Goal: Task Accomplishment & Management: Manage account settings

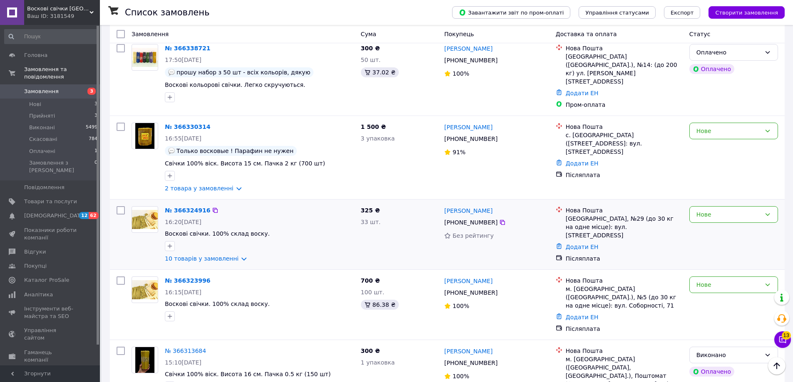
scroll to position [65, 0]
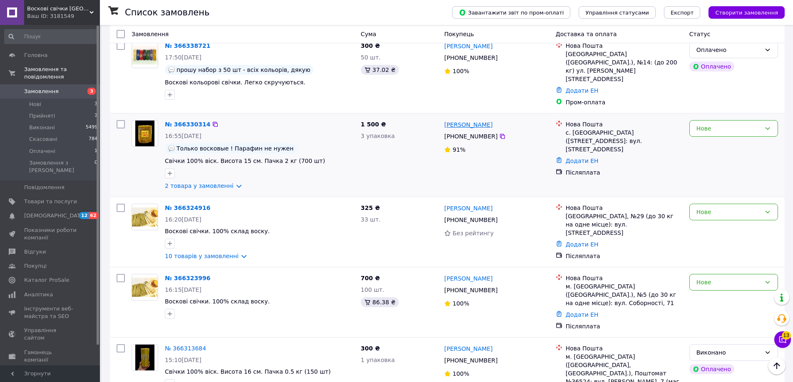
click at [482, 121] on link "[PERSON_NAME]" at bounding box center [468, 125] width 48 height 8
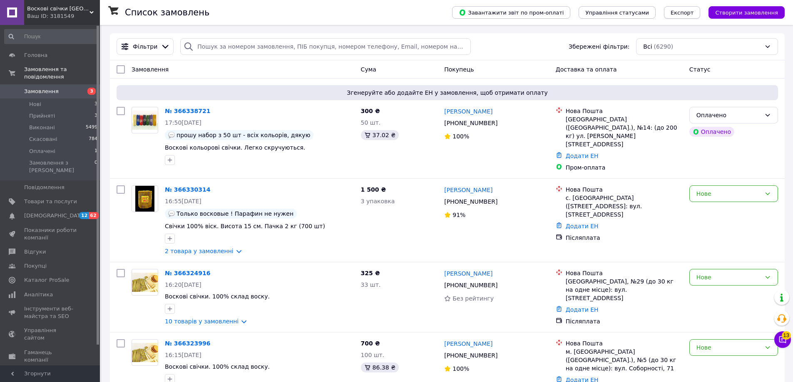
click at [694, 15] on span "Експорт" at bounding box center [682, 13] width 23 height 6
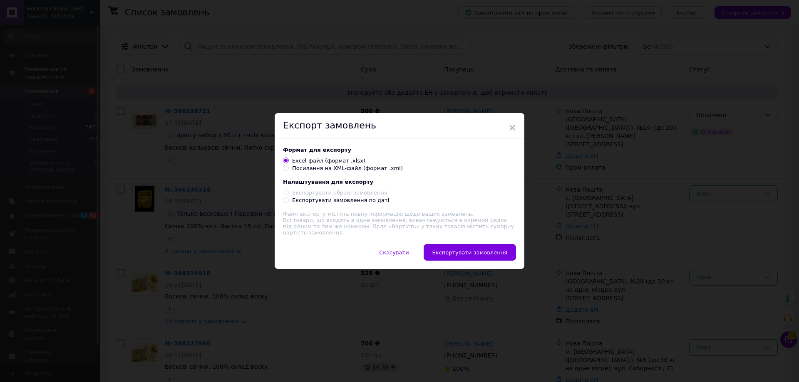
click at [342, 172] on div "Посилання на XML-файл (формат .xml)" at bounding box center [347, 168] width 111 height 7
click at [288, 171] on input "Посилання на XML-файл (формат .xml)" at bounding box center [285, 167] width 5 height 5
radio input "true"
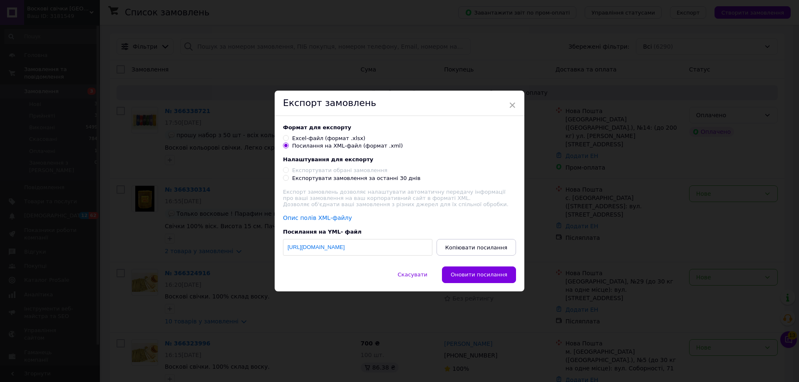
click at [318, 183] on div "Формат для експорту Excel-файл (формат .xlsx) Посилання на XML-файл (формат .xm…" at bounding box center [400, 191] width 250 height 151
click at [315, 179] on div "Експортувати замовлення за останні 30 днів" at bounding box center [356, 178] width 128 height 7
click at [288, 179] on input "Експортувати замовлення за останні 30 днів" at bounding box center [285, 177] width 5 height 5
radio input "true"
click at [477, 250] on span "Копіювати посилання" at bounding box center [476, 248] width 62 height 6
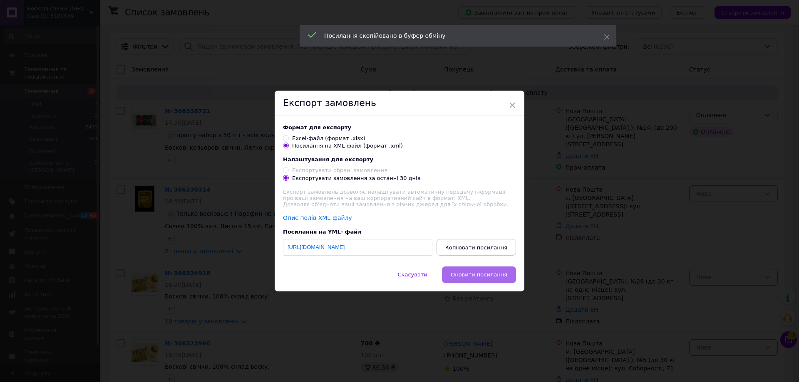
click at [478, 276] on span "Оновити посилання" at bounding box center [479, 275] width 57 height 6
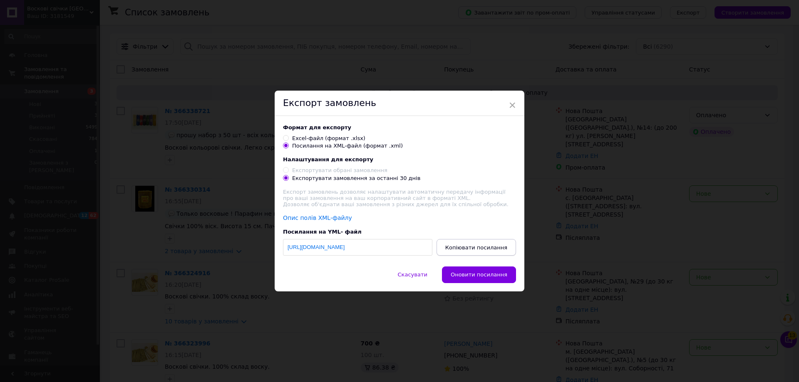
click at [487, 256] on button "Копіювати посилання" at bounding box center [476, 247] width 79 height 17
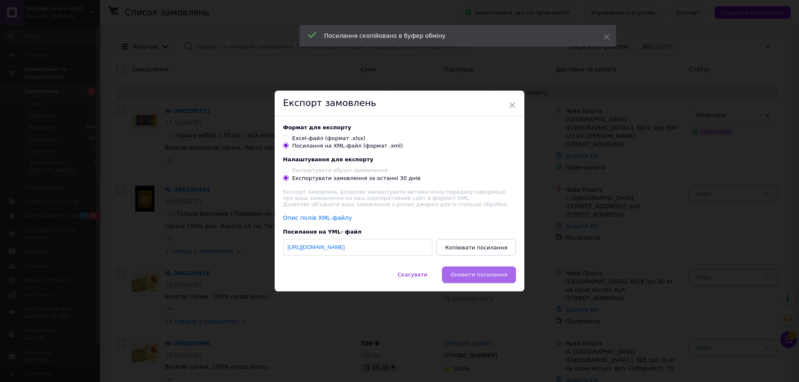
click at [486, 278] on span "Оновити посилання" at bounding box center [479, 275] width 57 height 6
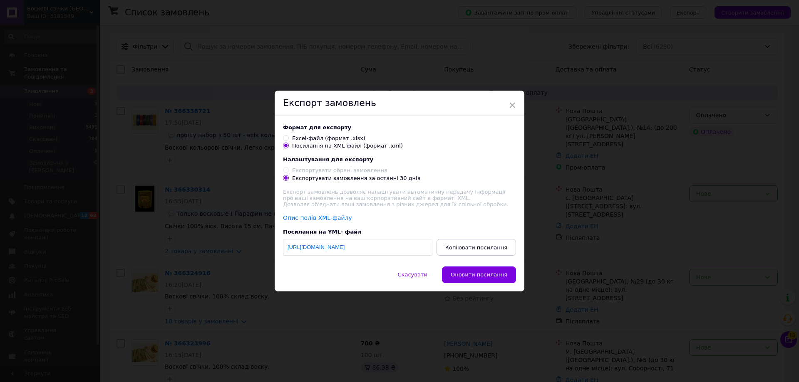
click at [345, 219] on div "Опис полів XML-файлу" at bounding box center [399, 218] width 233 height 8
click at [471, 278] on span "Оновити посилання" at bounding box center [479, 275] width 57 height 6
click at [304, 137] on div "Excel-файл (формат .xlsx)" at bounding box center [328, 138] width 73 height 7
click at [288, 137] on input "Excel-файл (формат .xlsx)" at bounding box center [285, 137] width 5 height 5
radio input "true"
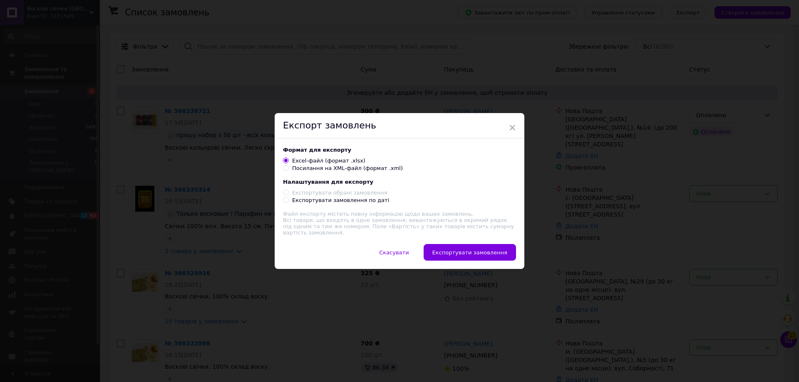
click at [309, 170] on div "Посилання на XML-файл (формат .xml)" at bounding box center [347, 168] width 111 height 7
click at [288, 170] on input "Посилання на XML-файл (формат .xml)" at bounding box center [285, 167] width 5 height 5
radio input "true"
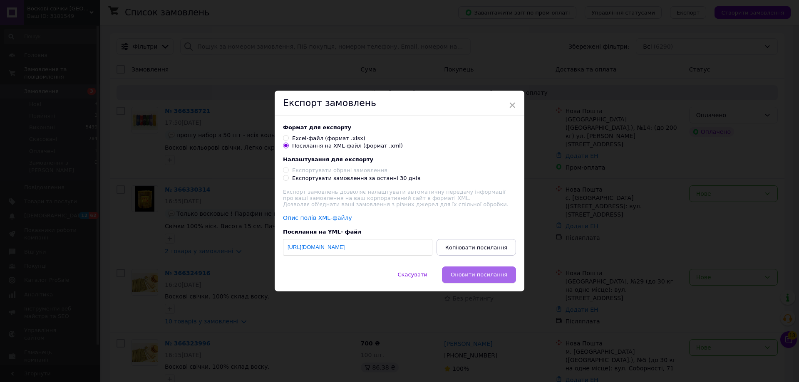
click at [472, 277] on span "Оновити посилання" at bounding box center [479, 275] width 57 height 6
click at [345, 250] on link "[URL][DOMAIN_NAME]" at bounding box center [316, 247] width 57 height 6
click at [509, 103] on span "×" at bounding box center [512, 105] width 7 height 14
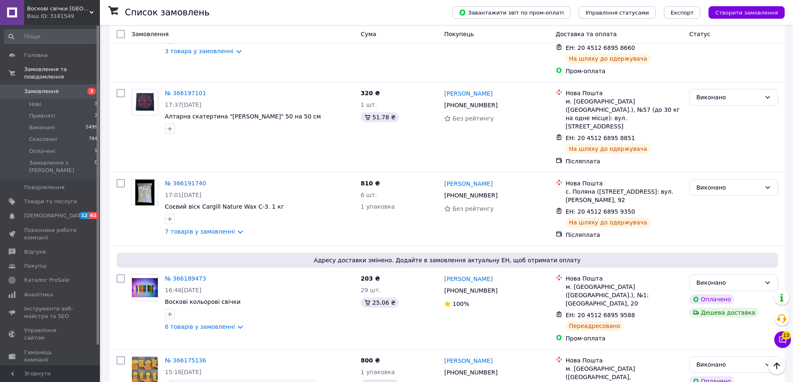
scroll to position [1366, 0]
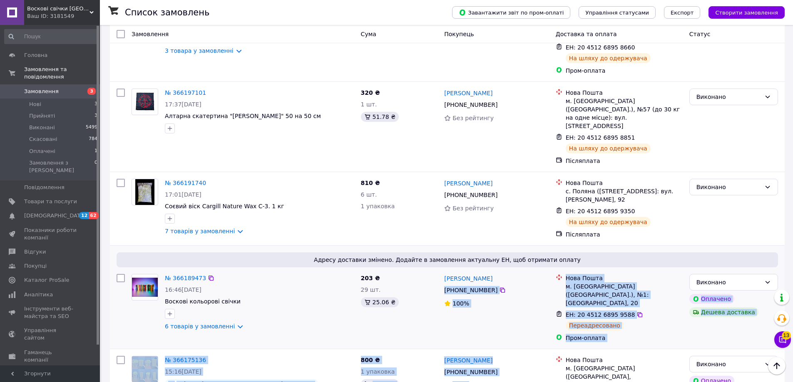
drag, startPoint x: 523, startPoint y: 297, endPoint x: 548, endPoint y: 210, distance: 91.0
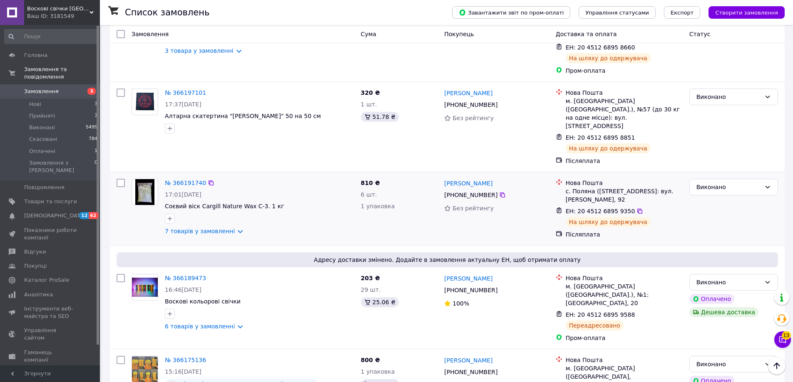
click at [694, 176] on div "Виконано" at bounding box center [733, 209] width 95 height 67
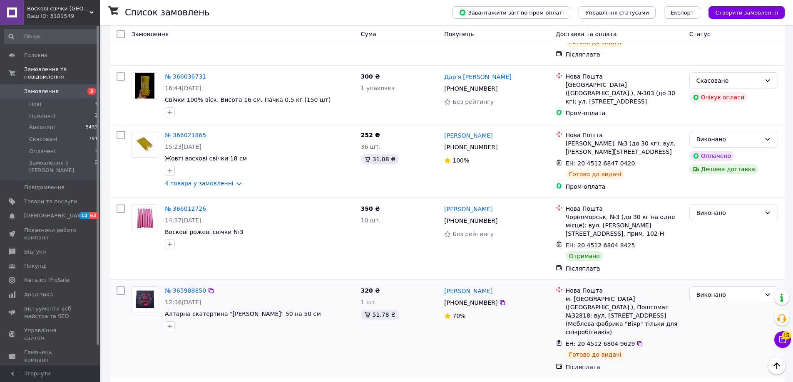
scroll to position [3516, 0]
